Goal: Task Accomplishment & Management: Manage account settings

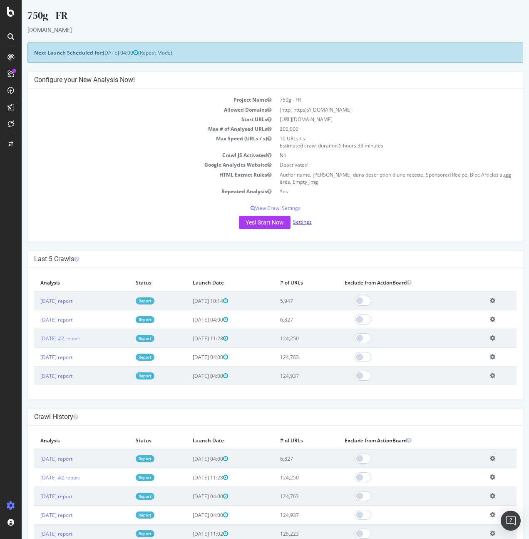
click at [299, 224] on link "Settings" at bounding box center [302, 221] width 19 height 7
click at [99, 201] on div "Project Name 750g - FR Allowed Domains (http|https)://[DOMAIN_NAME] Start URLs …" at bounding box center [275, 165] width 495 height 153
click at [280, 207] on p "View Crawl Settings" at bounding box center [275, 207] width 483 height 7
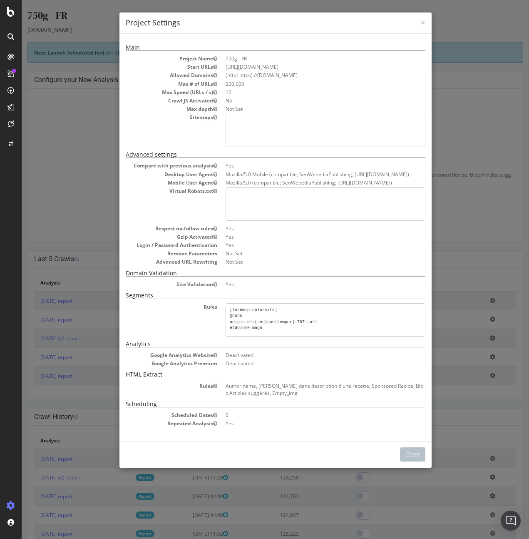
click at [474, 222] on div "× Close Project Settings Main Project Name 750g - FR Start URLs [URL][DOMAIN_NA…" at bounding box center [276, 269] width 508 height 539
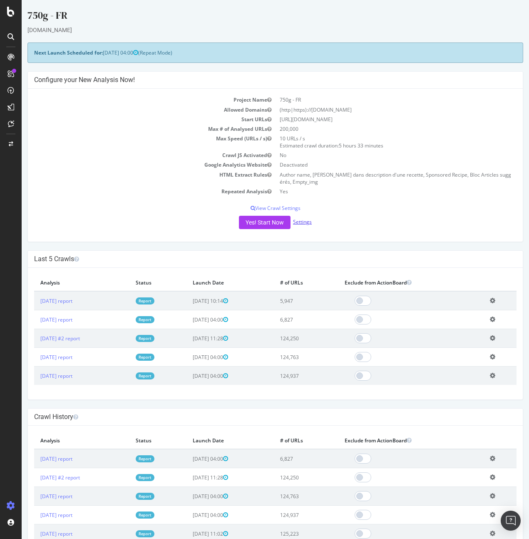
click at [303, 224] on link "Settings" at bounding box center [302, 221] width 19 height 7
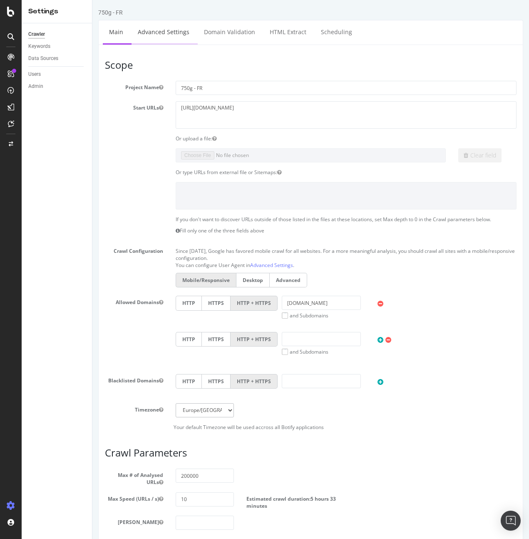
click at [164, 36] on link "Advanced Settings" at bounding box center [164, 31] width 64 height 23
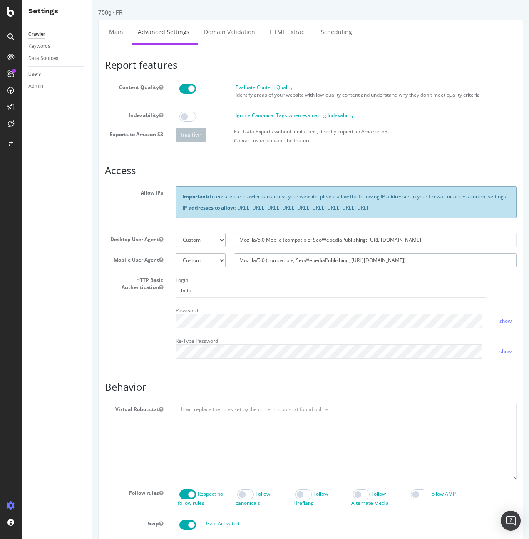
click at [317, 267] on input "Mozilla/5.0 (compatible; SeoWebediaPublishing; [URL][DOMAIN_NAME])" at bounding box center [375, 260] width 283 height 14
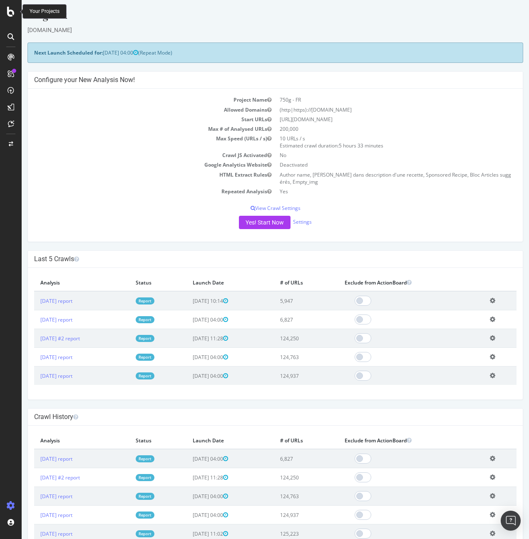
click at [9, 11] on icon at bounding box center [10, 12] width 7 height 10
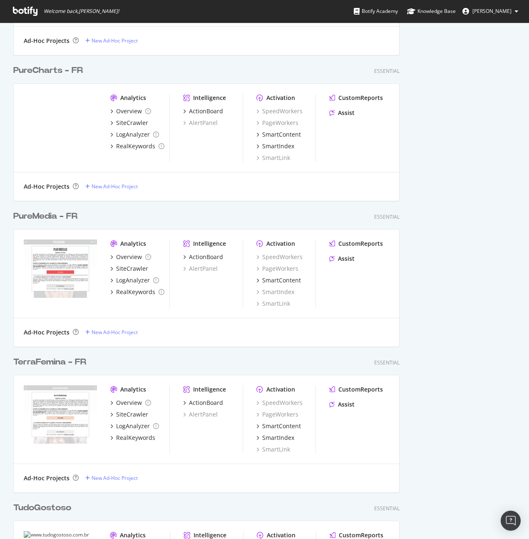
scroll to position [2149, 0]
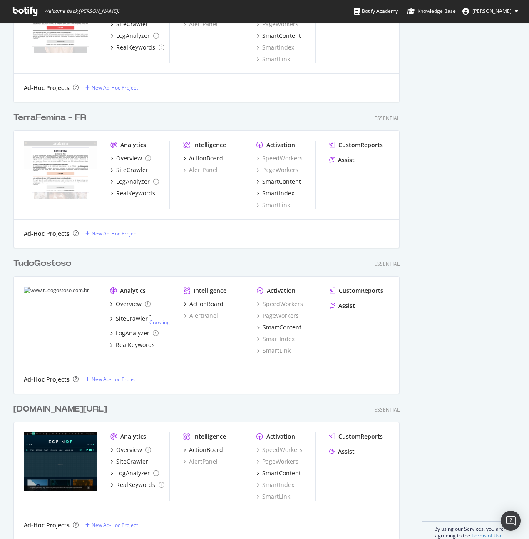
click at [58, 263] on div "TudoGostoso" at bounding box center [42, 263] width 58 height 12
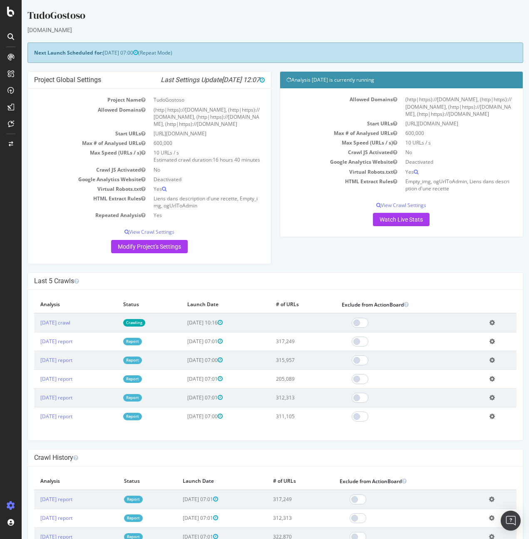
click at [484, 272] on div "Project Global Settings Last Settings Update [DATE] 12:07 Project Name TudoGost…" at bounding box center [275, 171] width 504 height 201
click at [409, 209] on p "View Crawl Settings" at bounding box center [402, 205] width 231 height 7
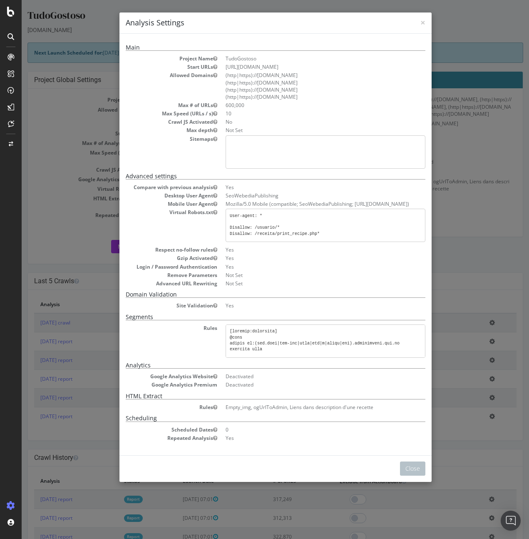
click at [251, 195] on dd "SeoWebediaPublishing" at bounding box center [326, 195] width 200 height 7
copy dd "SeoWebediaPublishing"
click at [483, 256] on div "× Close Analysis Settings Main Project Name TudoGostoso Start URLs [URL][DOMAIN…" at bounding box center [276, 269] width 508 height 539
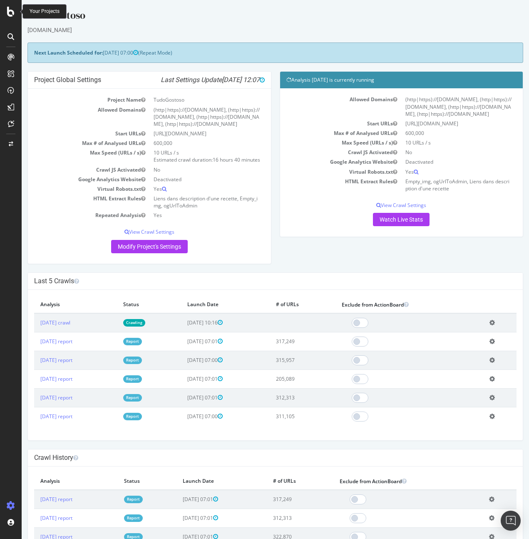
click at [11, 14] on icon at bounding box center [10, 12] width 7 height 10
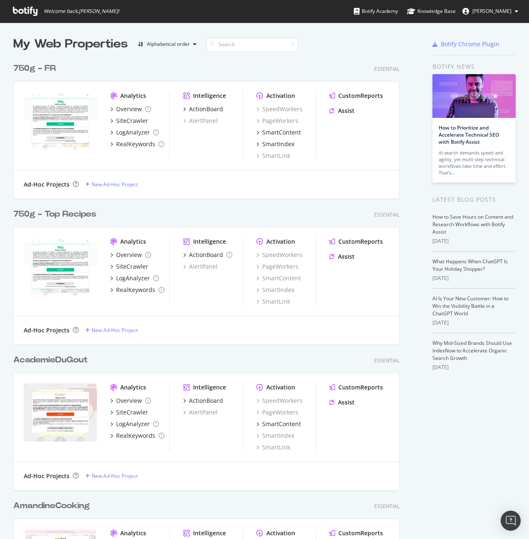
scroll to position [533, 517]
click at [43, 66] on div "750g - FR" at bounding box center [34, 68] width 42 height 12
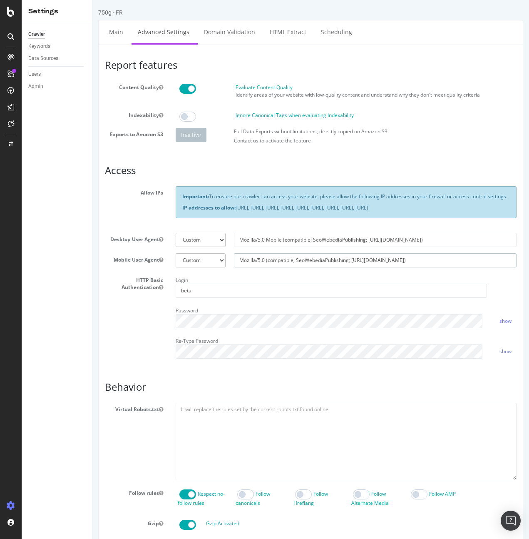
click at [316, 267] on input "Mozilla/5.0 (compatible; SeoWebediaPublishing; [URL][DOMAIN_NAME])" at bounding box center [375, 260] width 283 height 14
click at [441, 267] on input "Mozilla/5.0 (compatible; SeoWebediaPublishing; [URL][DOMAIN_NAME])" at bounding box center [375, 260] width 283 height 14
click at [413, 287] on div "Login beta" at bounding box center [332, 286] width 324 height 24
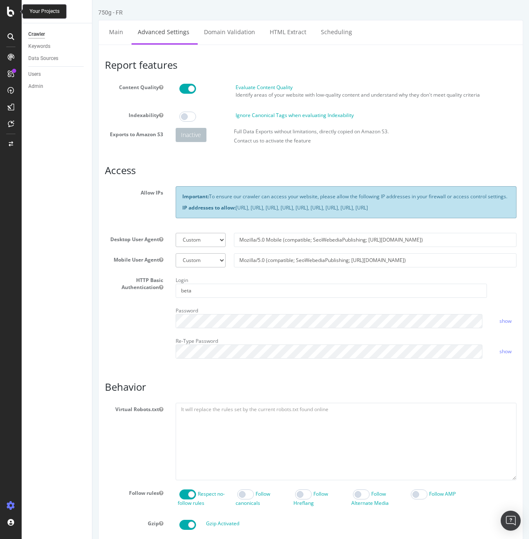
click at [14, 14] on icon at bounding box center [10, 12] width 7 height 10
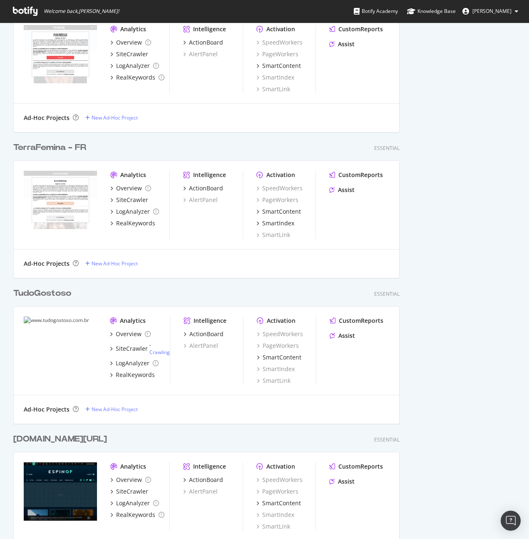
scroll to position [2120, 0]
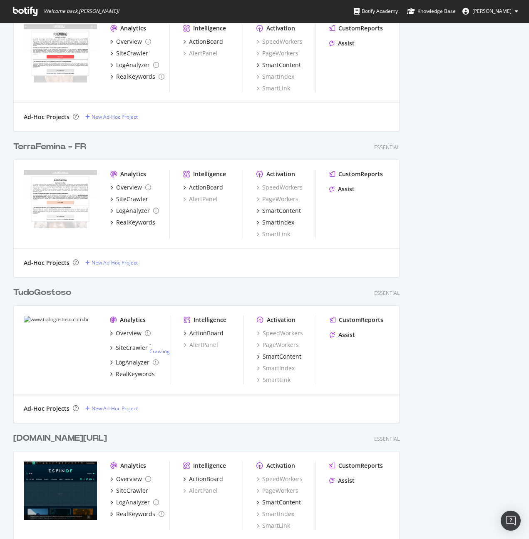
click at [67, 291] on div "TudoGostoso" at bounding box center [42, 293] width 58 height 12
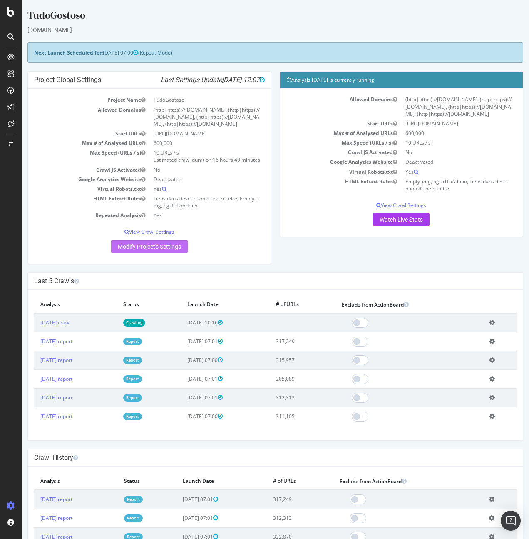
click at [169, 253] on link "Modify Project's Settings" at bounding box center [149, 246] width 77 height 13
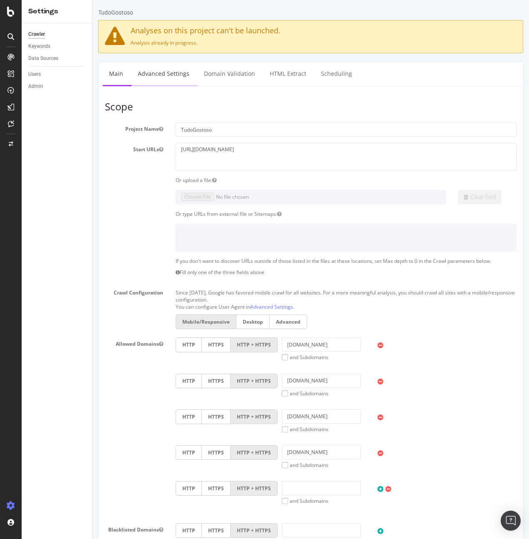
click at [165, 72] on link "Advanced Settings" at bounding box center [164, 73] width 64 height 23
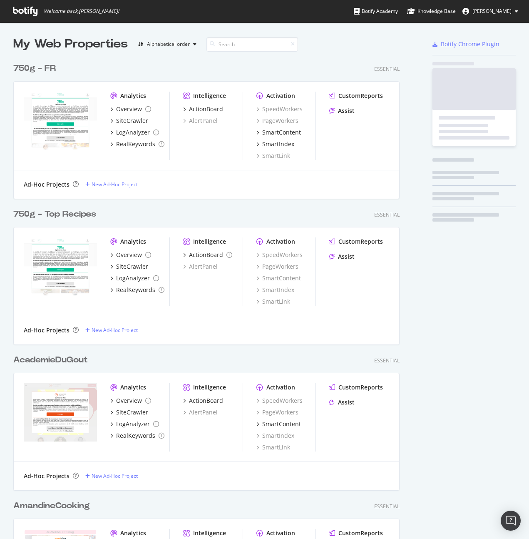
scroll to position [533, 517]
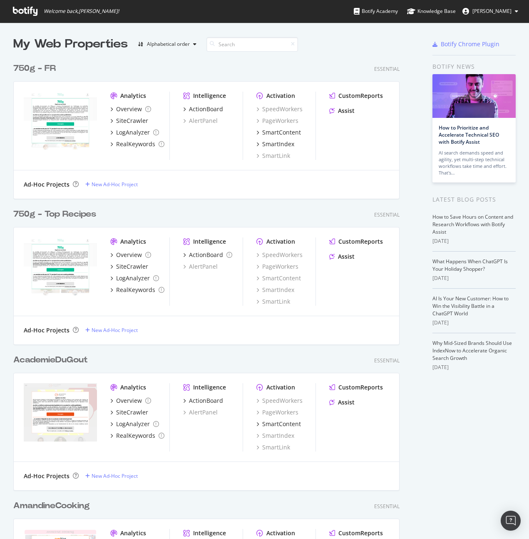
click at [43, 66] on div "750g - FR" at bounding box center [34, 68] width 42 height 12
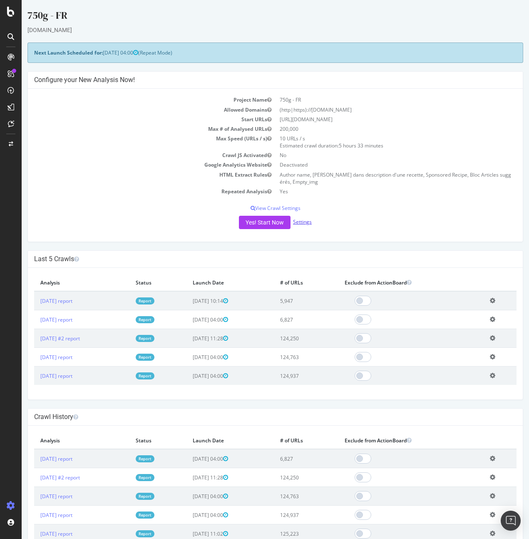
click at [296, 220] on link "Settings" at bounding box center [302, 221] width 19 height 7
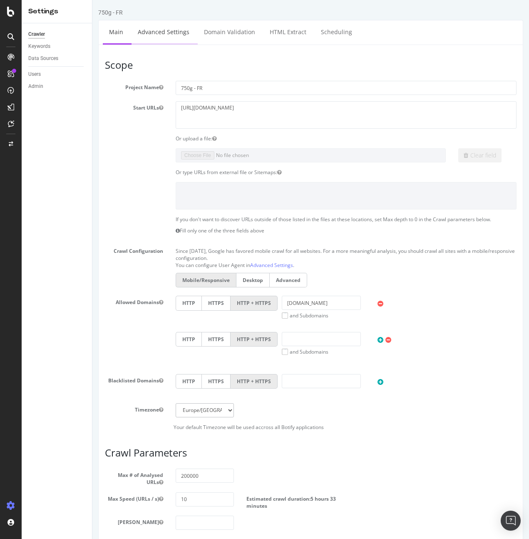
click at [168, 36] on link "Advanced Settings" at bounding box center [164, 31] width 64 height 23
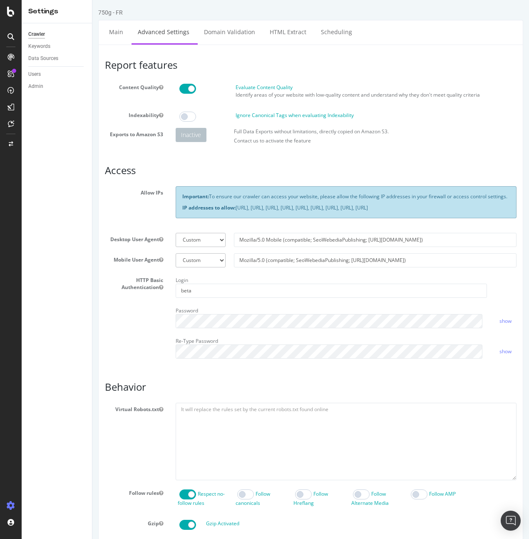
click at [512, 298] on div "Login beta" at bounding box center [347, 286] width 354 height 24
